Goal: Browse casually

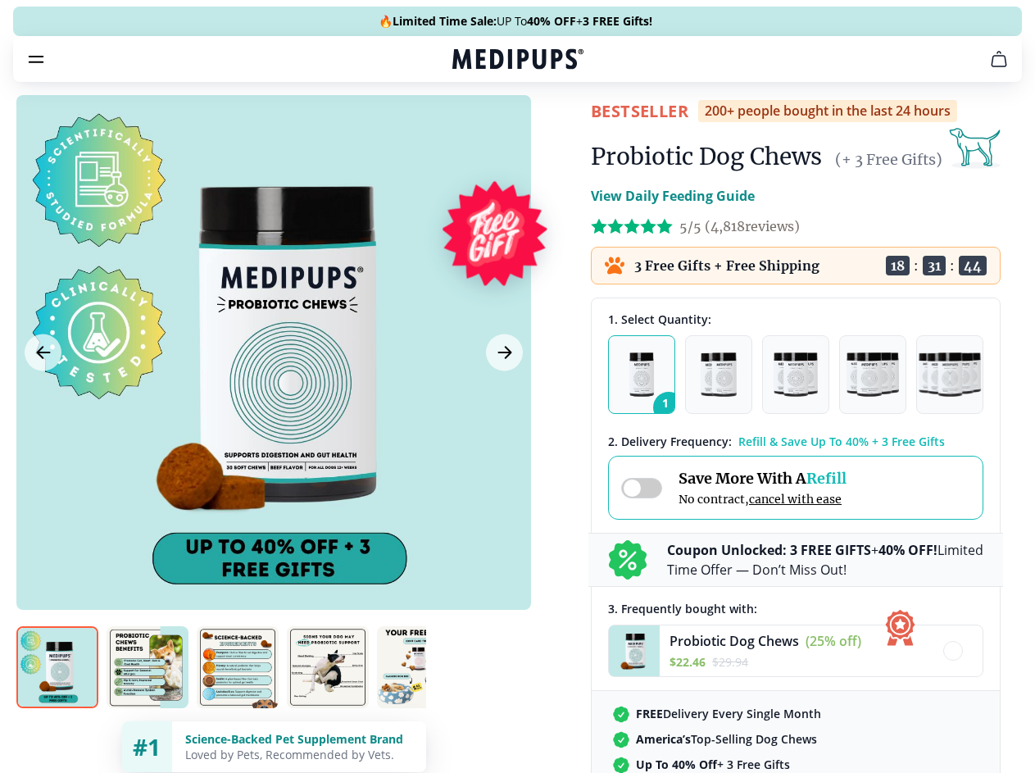
click at [471, 131] on span "Supplements" at bounding box center [512, 139] width 82 height 16
click at [555, 129] on icon "button" at bounding box center [565, 139] width 20 height 20
click at [989, 69] on icon "cart" at bounding box center [999, 59] width 20 height 20
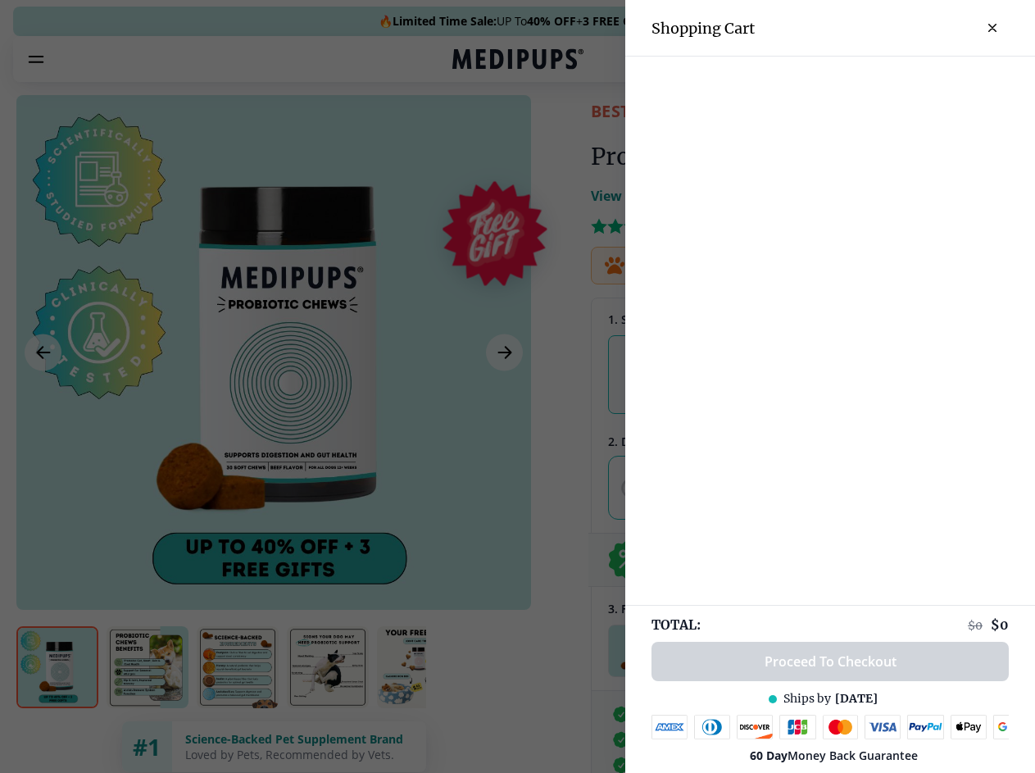
click at [797, 82] on div at bounding box center [517, 386] width 1035 height 773
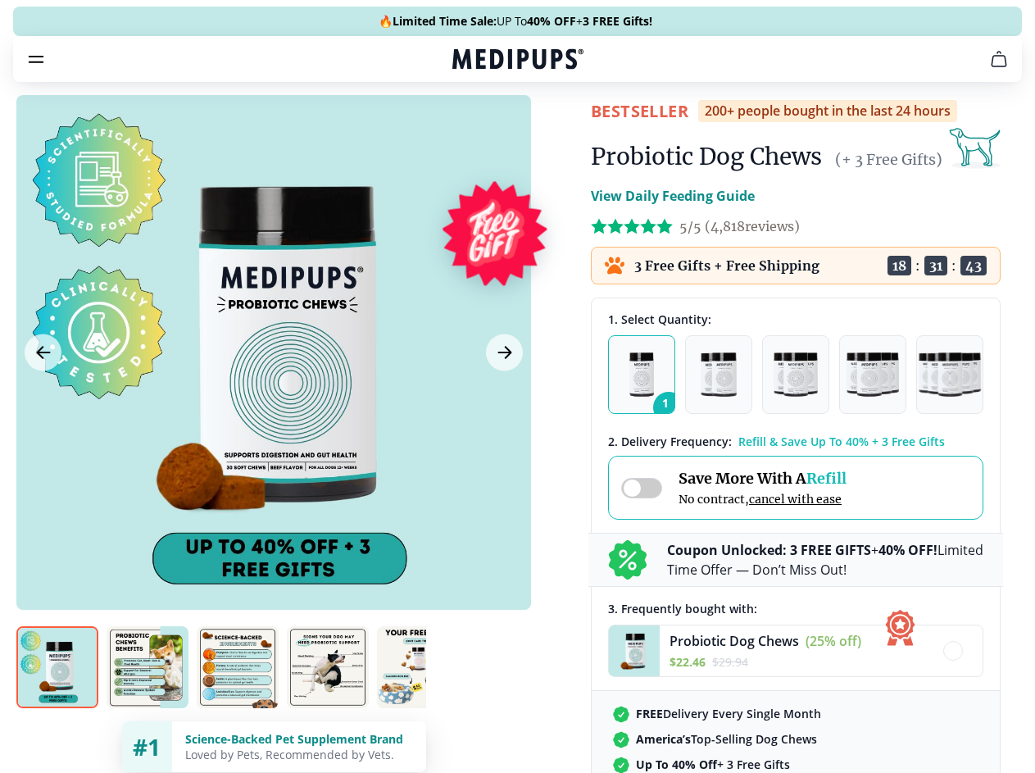
click at [0, 0] on span "Get FREE Gift" at bounding box center [0, 0] width 0 height 0
click at [0, 0] on icon "button" at bounding box center [0, 0] width 0 height 0
click at [273, 391] on div at bounding box center [273, 352] width 515 height 515
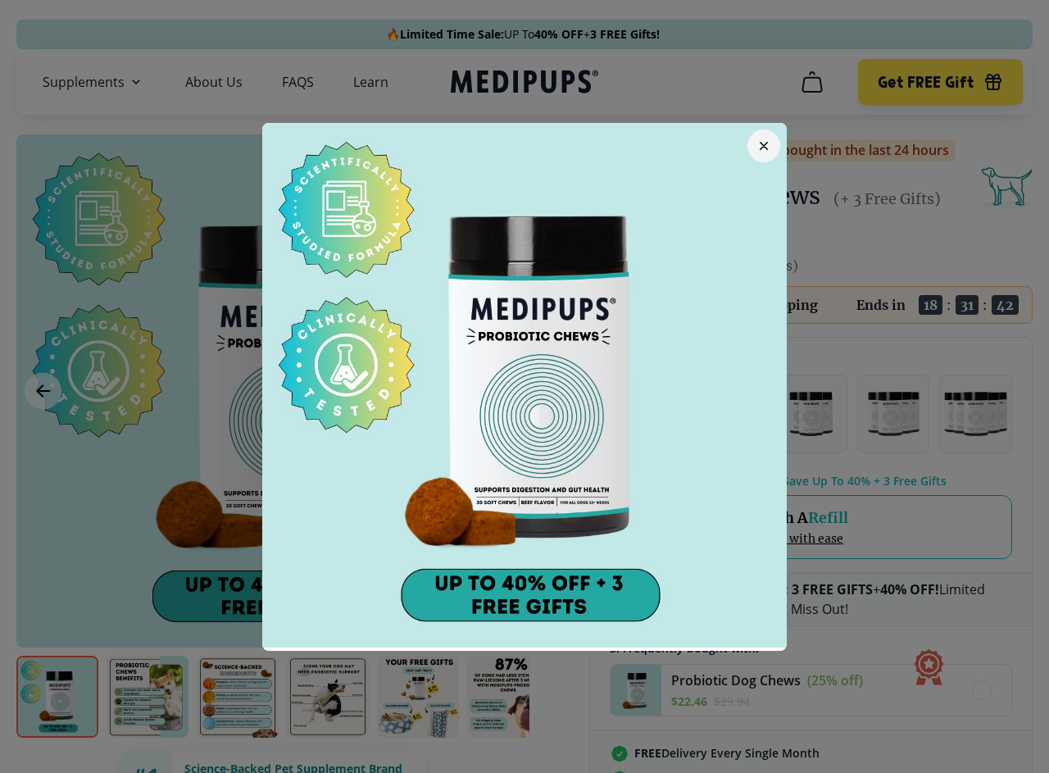
click at [43, 391] on div at bounding box center [524, 386] width 1049 height 773
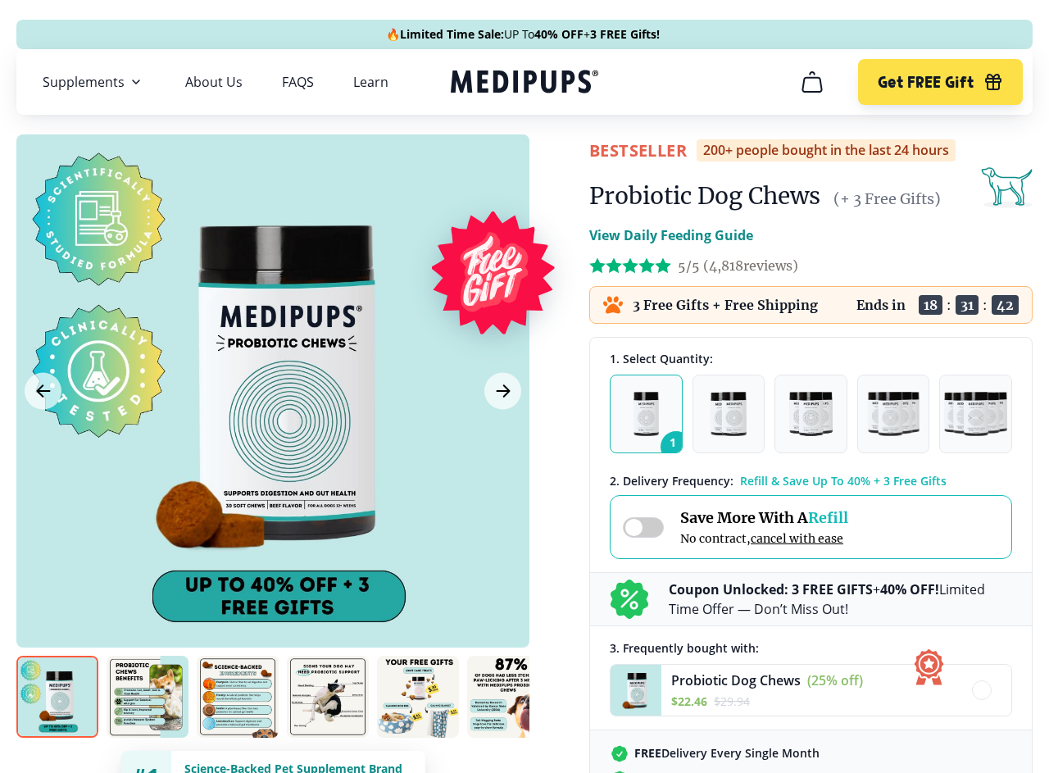
click at [502, 391] on div at bounding box center [524, 386] width 1049 height 773
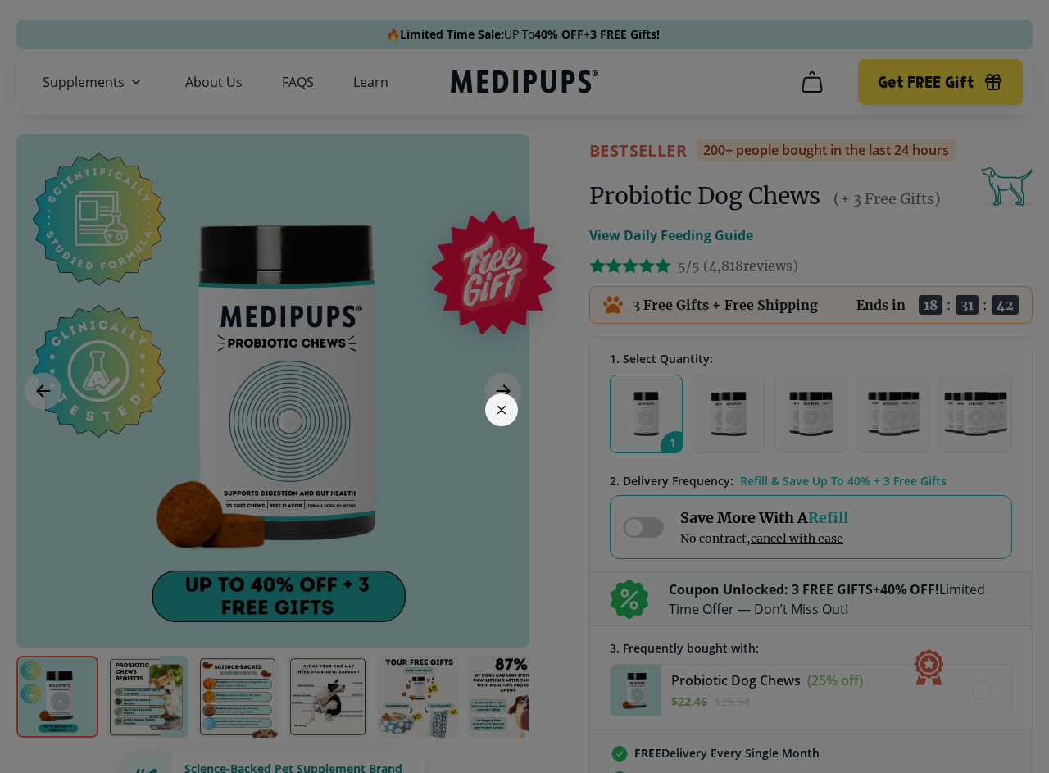
click at [57, 697] on div at bounding box center [524, 386] width 1049 height 773
